Goal: Navigation & Orientation: Find specific page/section

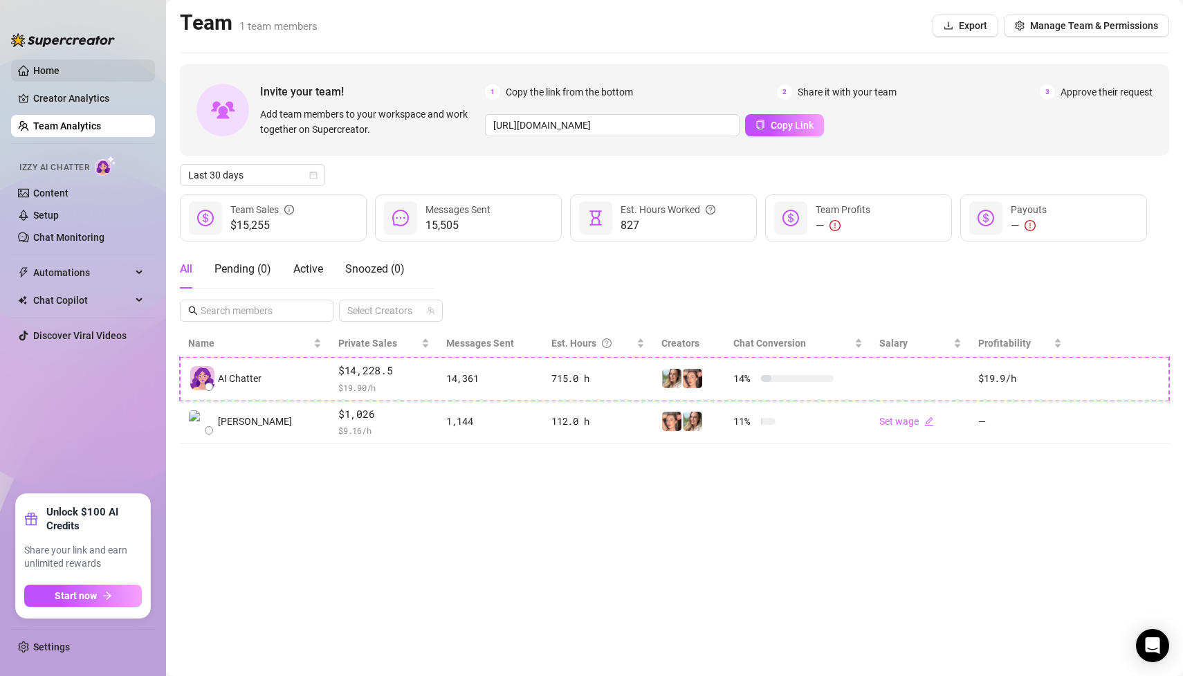
click at [59, 71] on link "Home" at bounding box center [46, 70] width 26 height 11
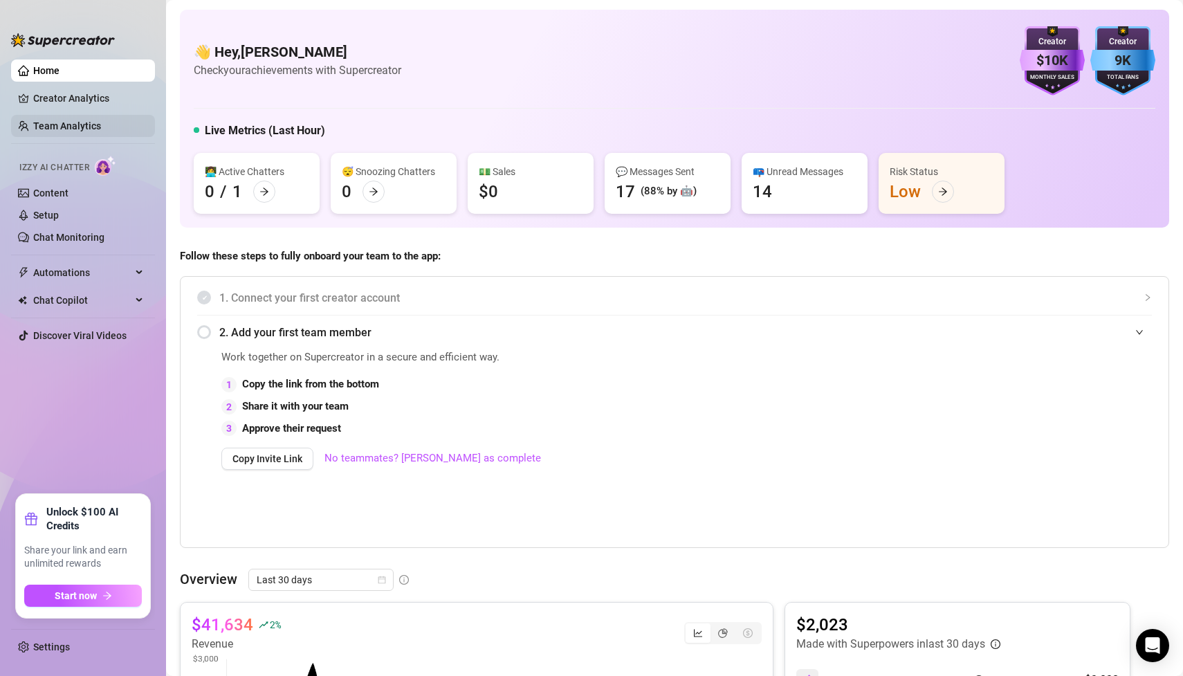
click at [101, 120] on link "Team Analytics" at bounding box center [67, 125] width 68 height 11
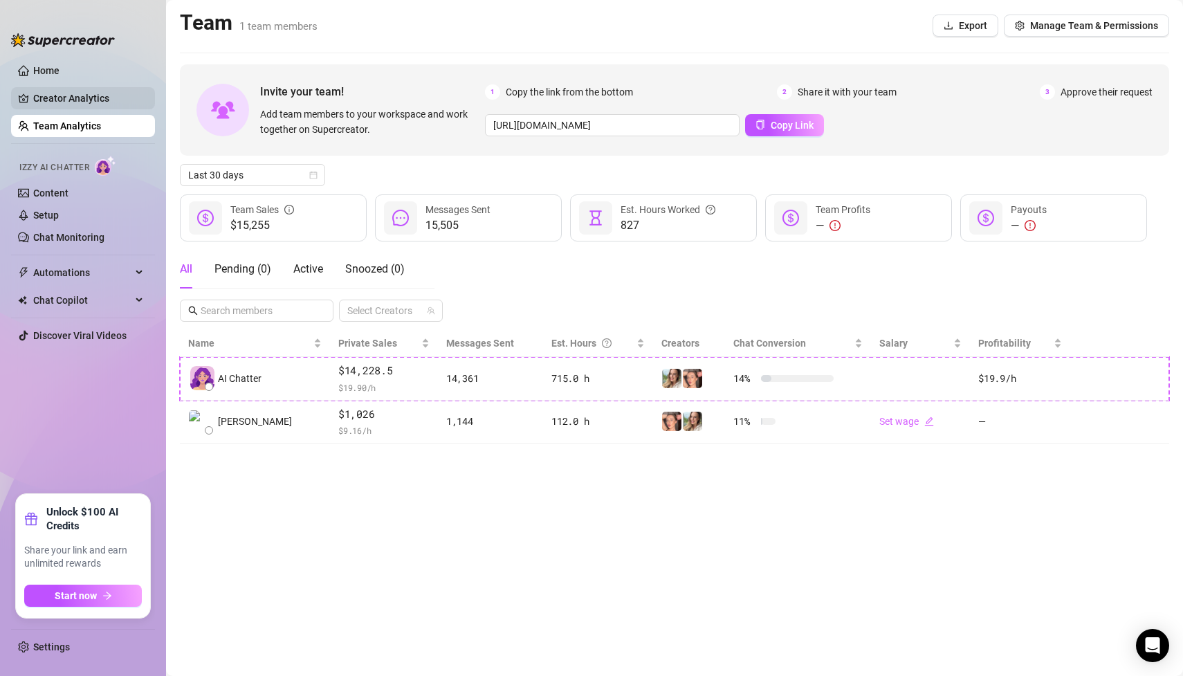
click at [35, 90] on link "Creator Analytics" at bounding box center [88, 98] width 111 height 22
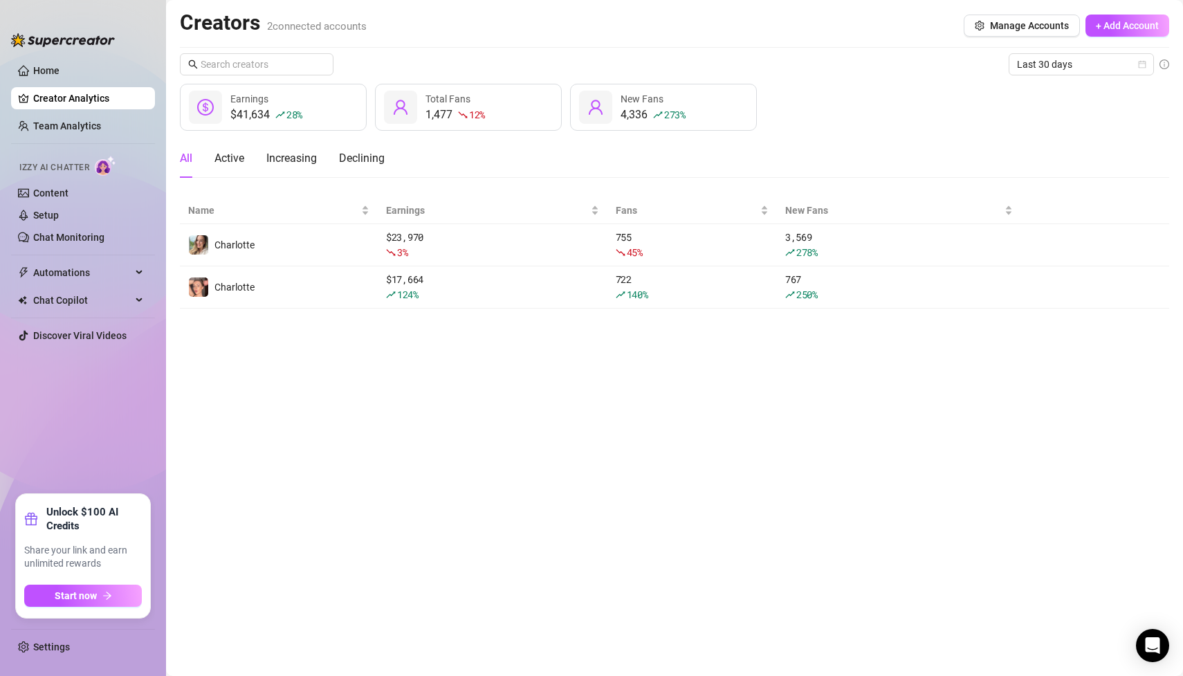
click at [428, 387] on main "Creators 2 connected accounts Manage Accounts + Add Account Last 30 days $41,63…" at bounding box center [674, 338] width 1017 height 676
